Goal: Task Accomplishment & Management: Complete application form

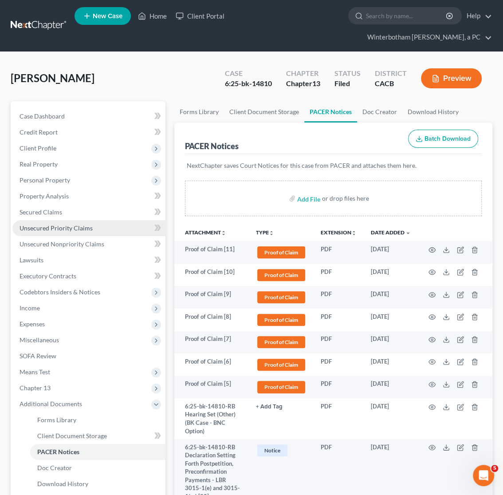
click at [63, 233] on link "Unsecured Priority Claims" at bounding box center [88, 228] width 153 height 16
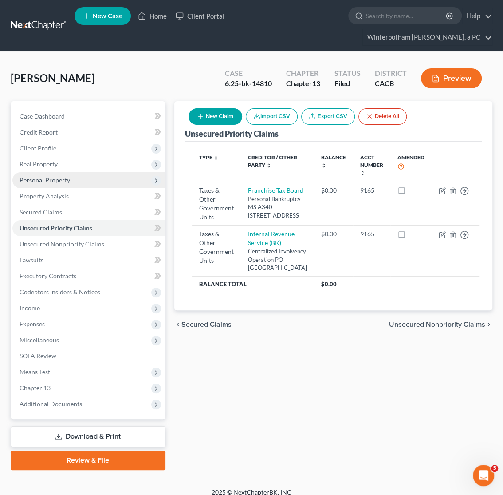
click at [29, 179] on span "Personal Property" at bounding box center [45, 180] width 51 height 8
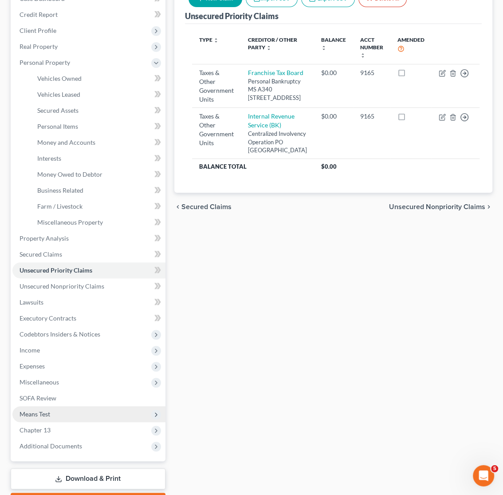
scroll to position [168, 0]
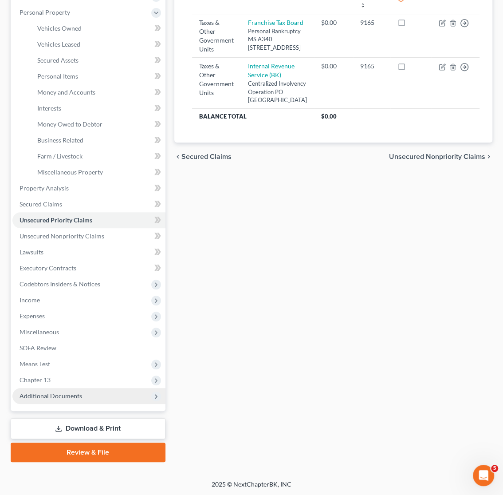
click at [53, 392] on span "Additional Documents" at bounding box center [51, 396] width 63 height 8
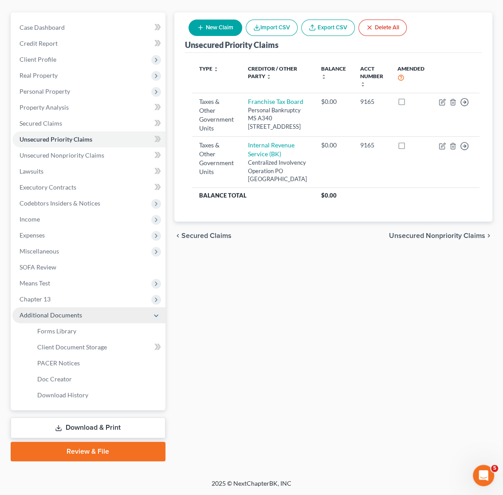
scroll to position [88, 0]
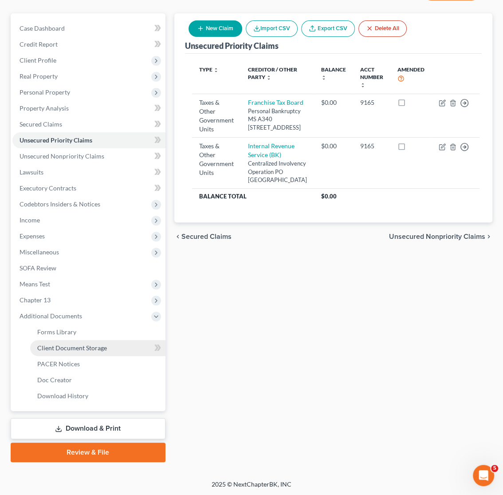
click at [63, 350] on span "Client Document Storage" at bounding box center [72, 348] width 70 height 8
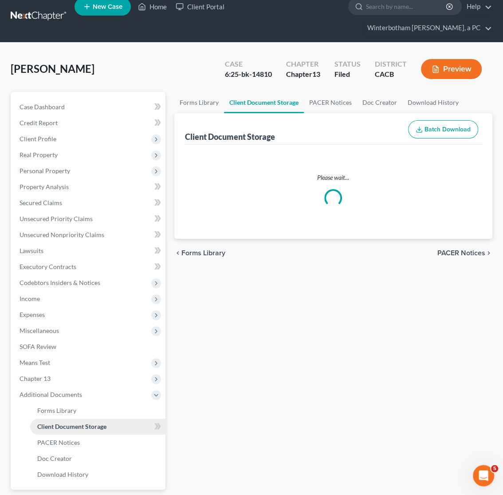
scroll to position [5, 0]
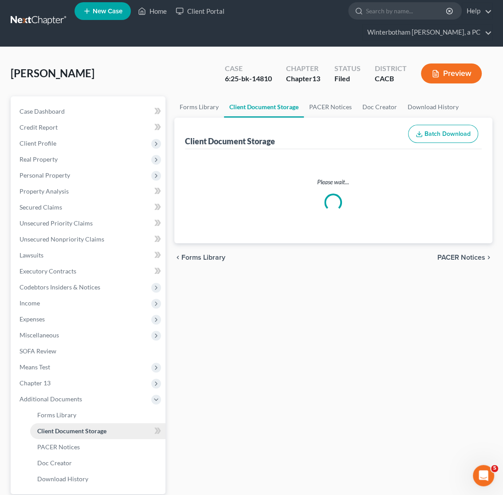
select select "30"
select select "19"
select select "41"
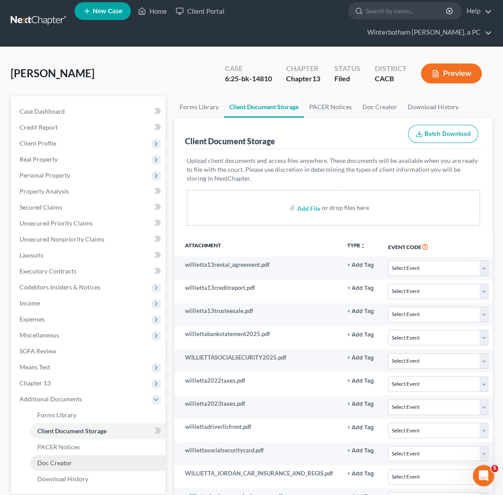
scroll to position [0, 0]
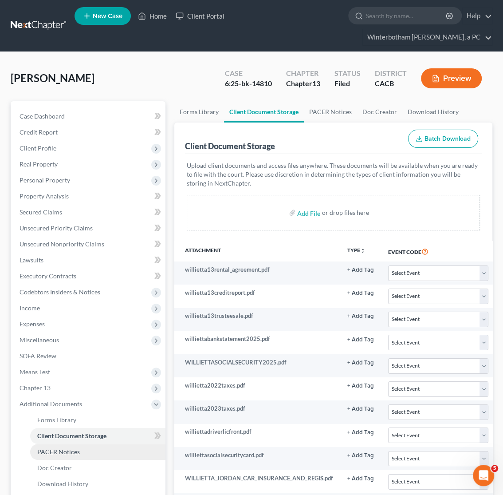
click at [60, 451] on span "PACER Notices" at bounding box center [58, 452] width 43 height 8
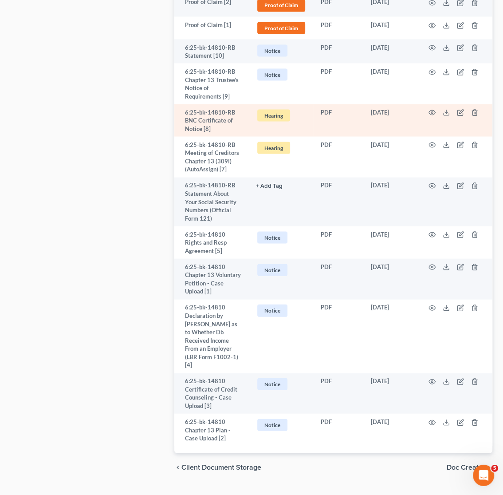
scroll to position [1000, 0]
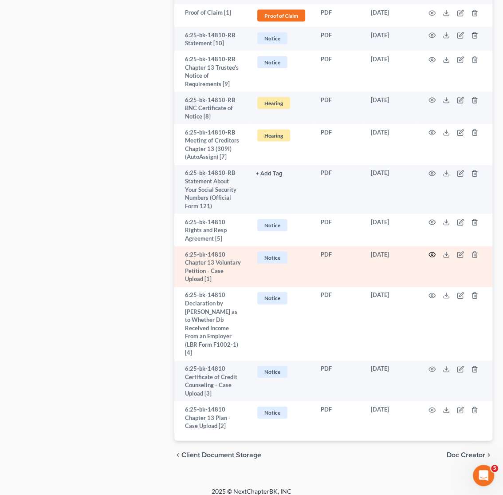
click at [429, 255] on icon "button" at bounding box center [432, 254] width 7 height 7
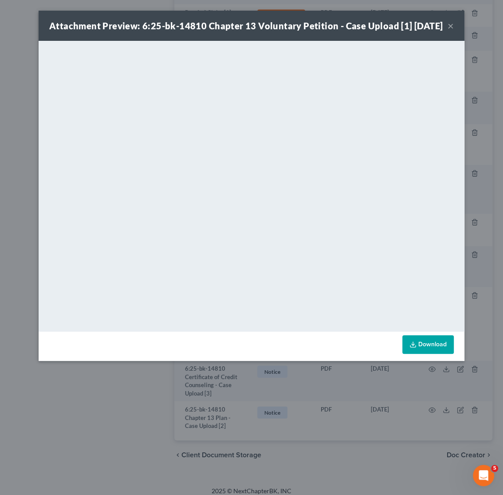
click at [450, 31] on button "×" at bounding box center [451, 25] width 6 height 11
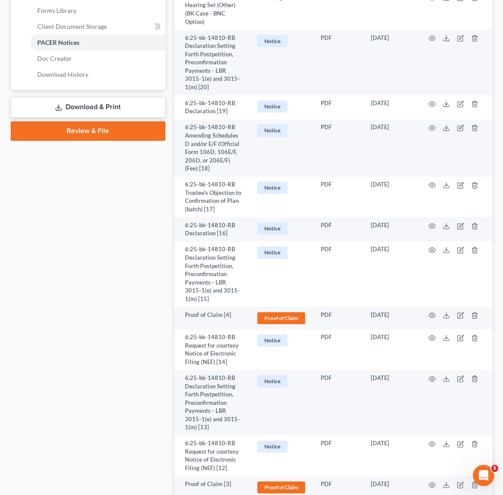
scroll to position [254, 0]
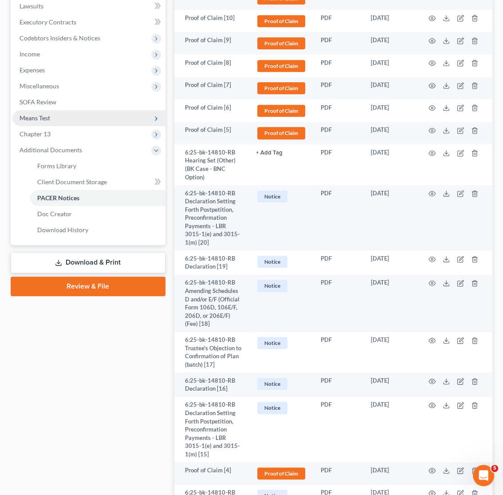
click at [36, 112] on span "Means Test" at bounding box center [88, 118] width 153 height 16
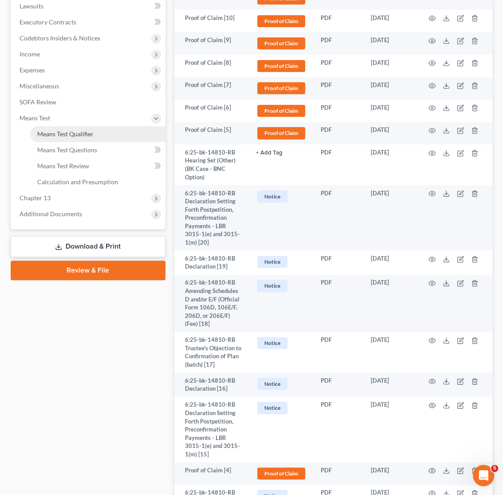
click at [51, 133] on span "Means Test Qualifier" at bounding box center [65, 134] width 56 height 8
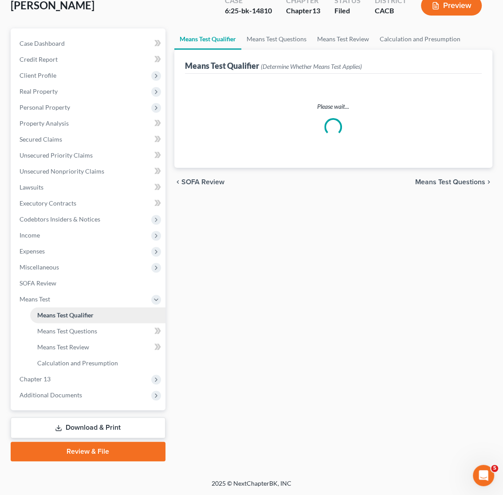
scroll to position [72, 0]
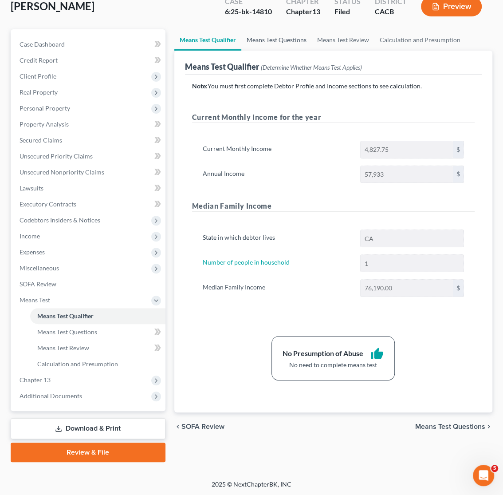
click at [267, 37] on link "Means Test Questions" at bounding box center [277, 39] width 71 height 21
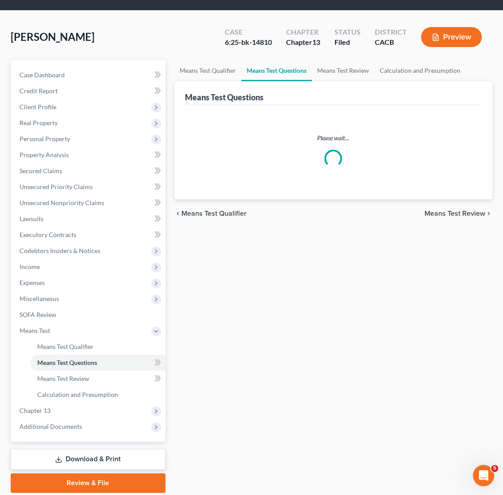
scroll to position [14, 0]
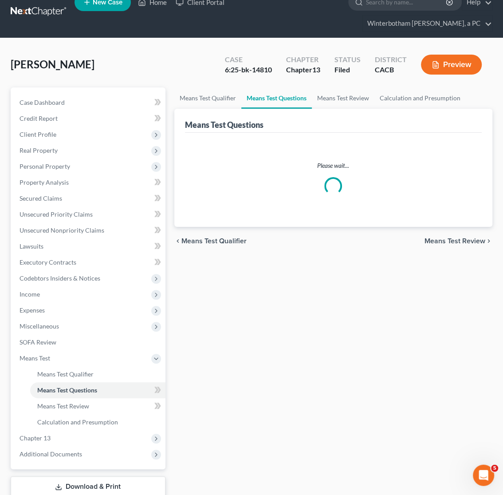
select select "0"
select select "60"
select select "1"
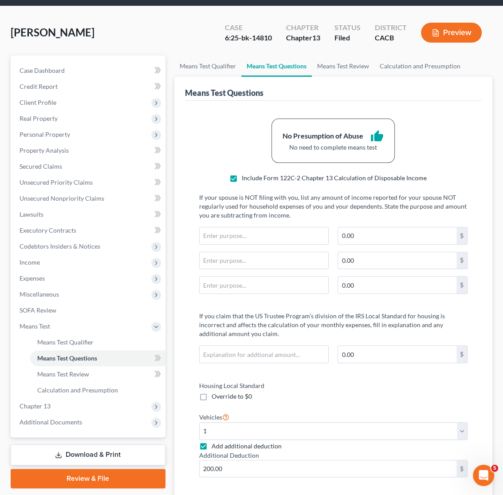
scroll to position [47, 0]
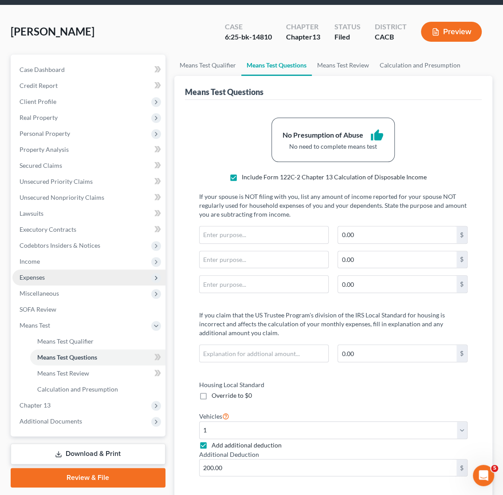
click at [36, 273] on span "Expenses" at bounding box center [32, 277] width 25 height 8
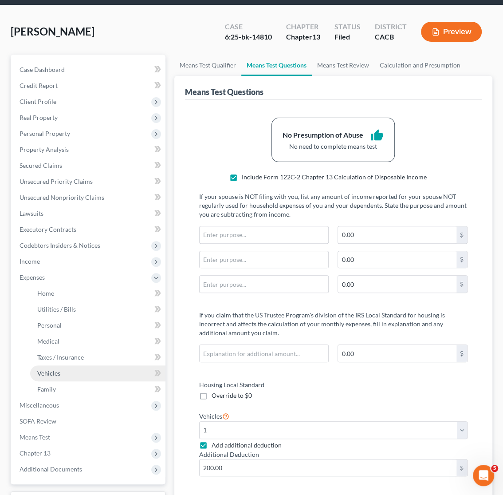
click at [58, 374] on span "Vehicles" at bounding box center [48, 373] width 23 height 8
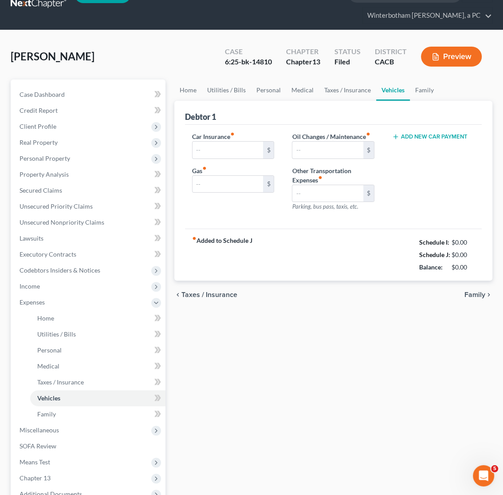
type input "154.00"
type input "350.00"
type input "150.00"
type input "0.00"
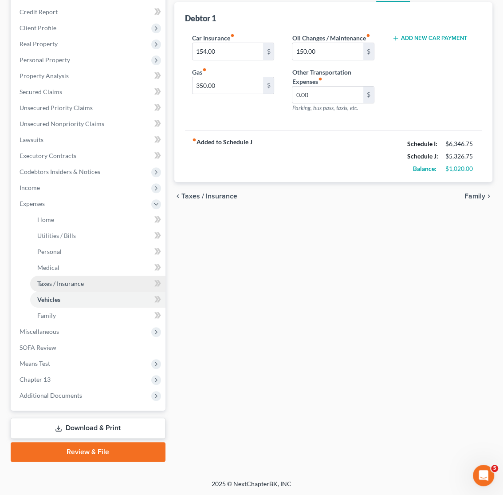
scroll to position [74, 0]
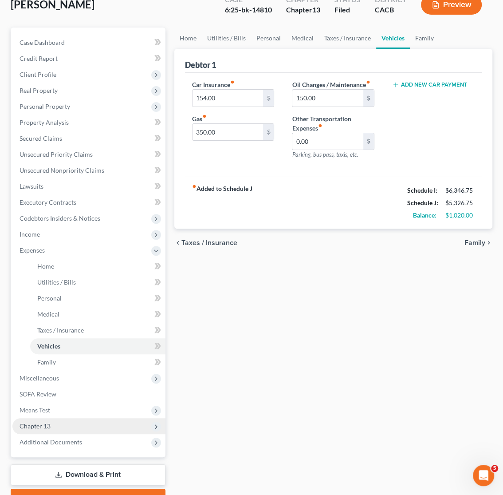
click at [56, 433] on span "Chapter 13" at bounding box center [88, 426] width 153 height 16
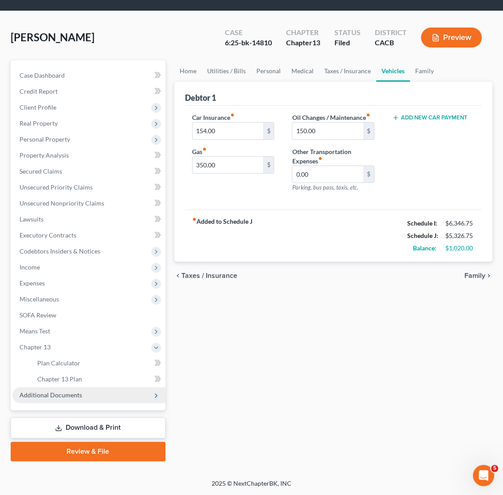
scroll to position [40, 0]
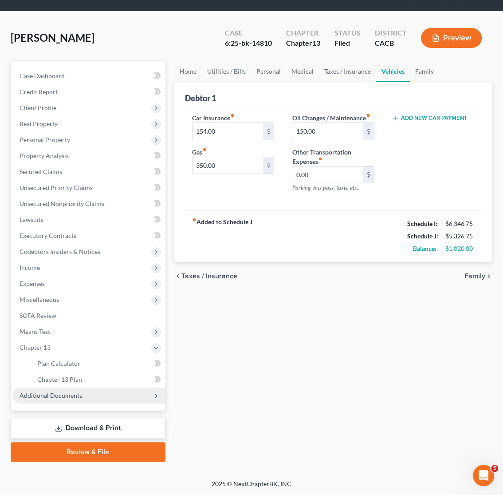
click at [57, 393] on span "Additional Documents" at bounding box center [51, 396] width 63 height 8
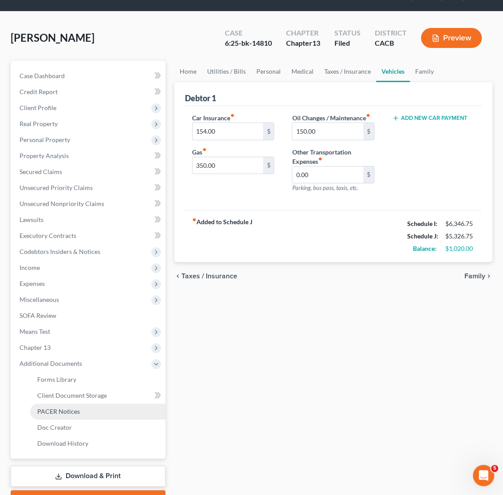
click at [72, 413] on span "PACER Notices" at bounding box center [58, 412] width 43 height 8
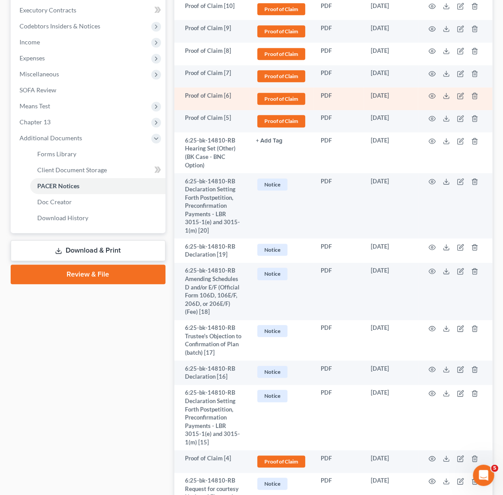
scroll to position [280, 0]
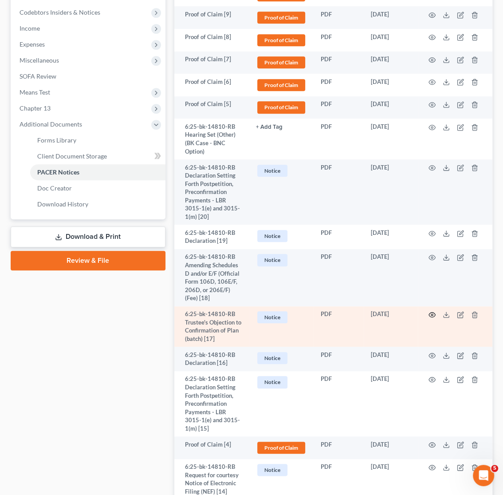
click at [431, 317] on icon "button" at bounding box center [432, 314] width 7 height 7
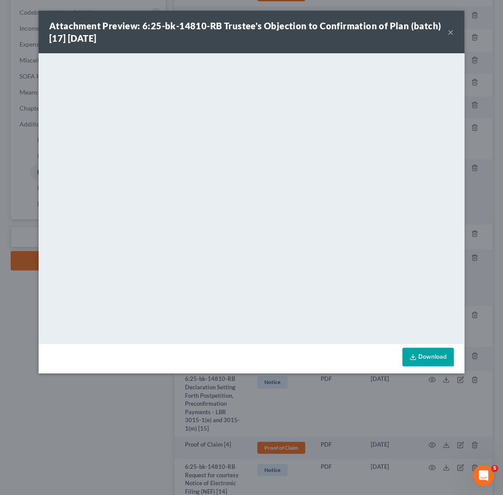
click at [29, 326] on div "Attachment Preview: 6:25-bk-14810-RB Trustee's Objection to Confirmation of Pla…" at bounding box center [251, 247] width 503 height 495
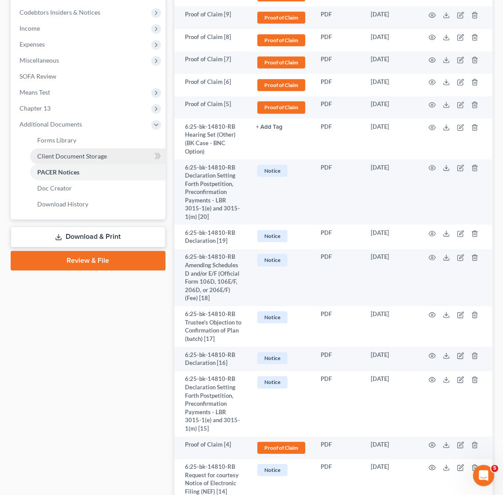
click at [71, 155] on span "Client Document Storage" at bounding box center [72, 156] width 70 height 8
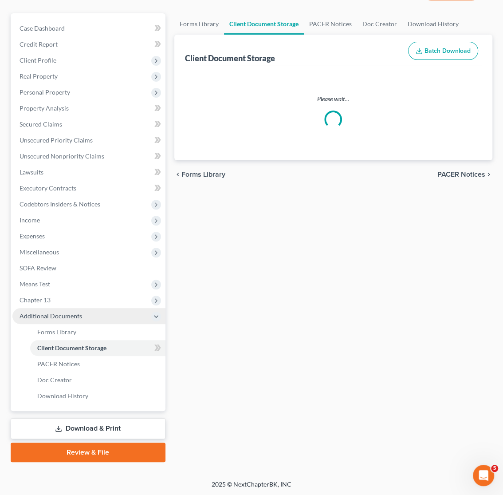
select select "30"
select select "19"
select select "41"
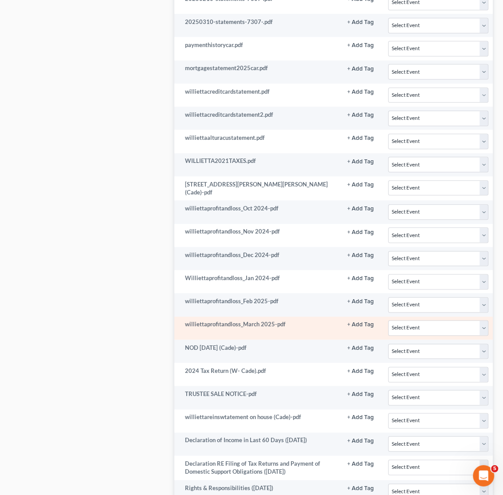
scroll to position [741, 0]
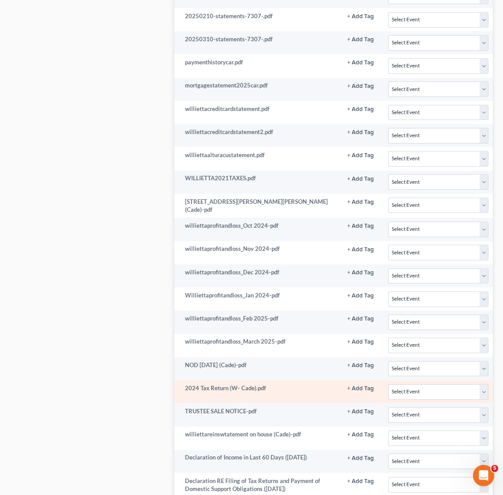
click at [302, 400] on td "2024 Tax Return (W- Cade).pdf" at bounding box center [257, 391] width 166 height 23
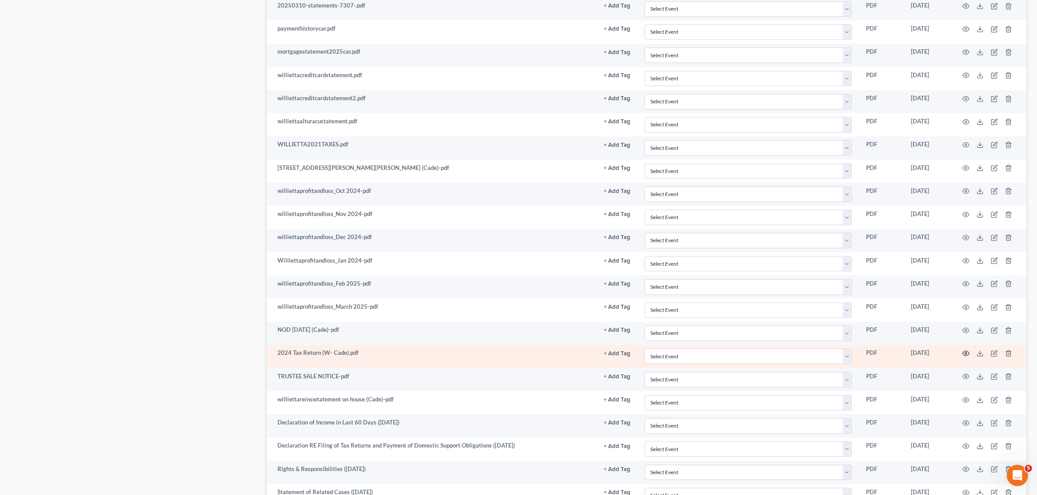
click at [503, 355] on circle "button" at bounding box center [966, 354] width 2 height 2
